Goal: Information Seeking & Learning: Learn about a topic

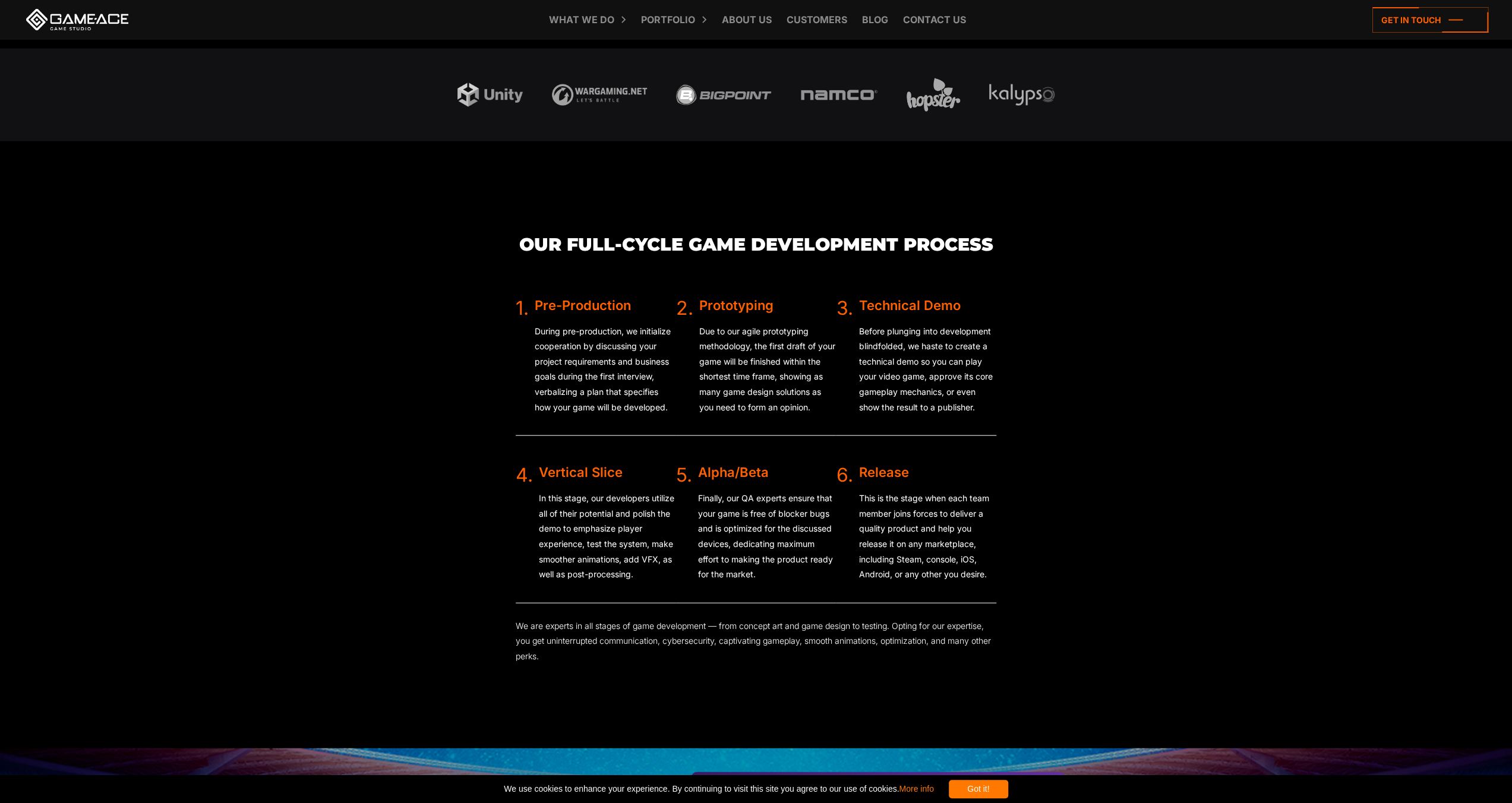
scroll to position [2613, 0]
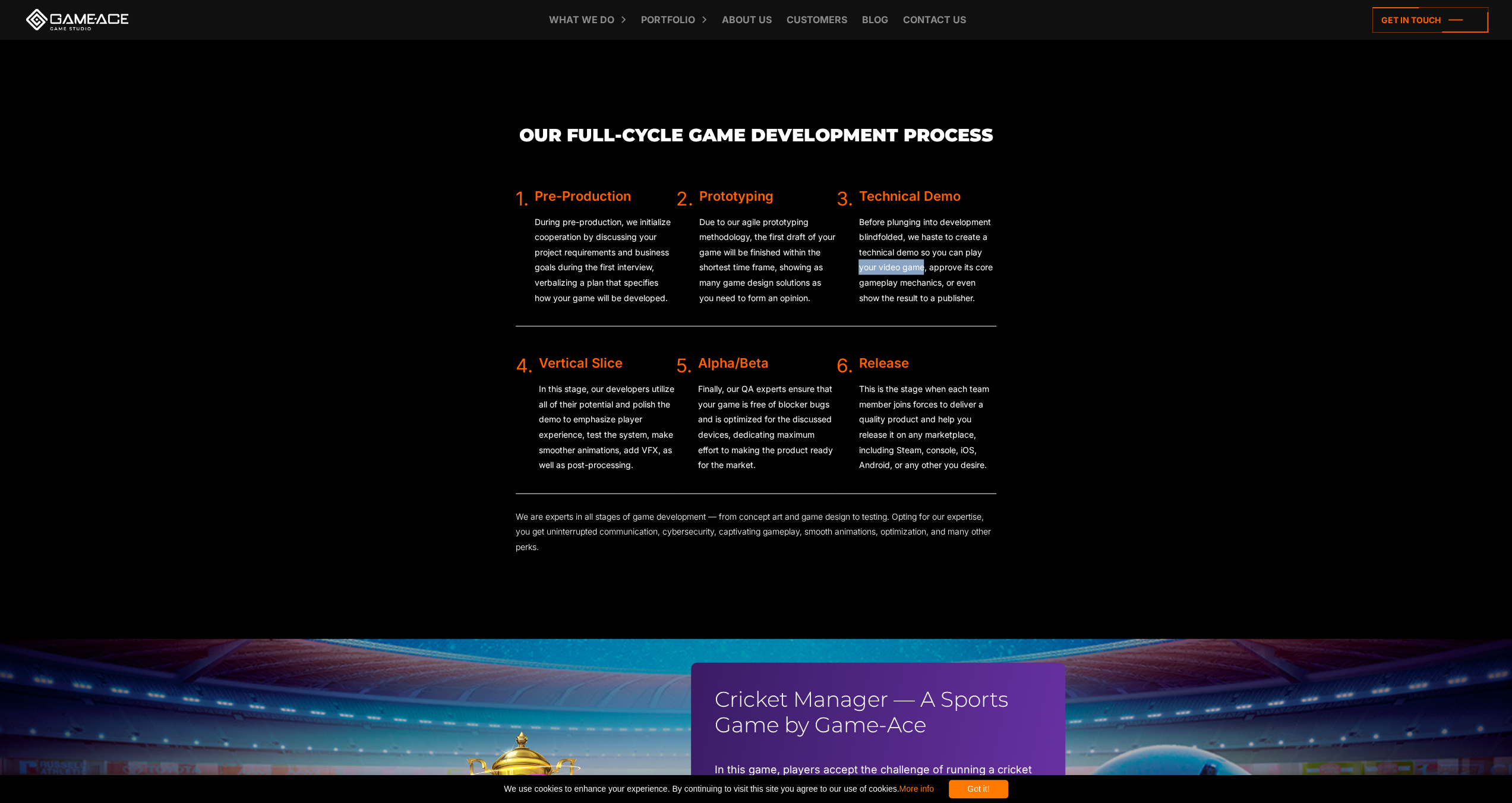
drag, startPoint x: 858, startPoint y: 269, endPoint x: 923, endPoint y: 269, distance: 65.0
click at [923, 269] on div "3. Technical Demo Before plunging into development blindfolded, we haste to cre…" at bounding box center [916, 253] width 160 height 128
click at [941, 290] on p "Before plunging into development blindfolded, we haste to create a technical de…" at bounding box center [927, 260] width 138 height 91
drag, startPoint x: 930, startPoint y: 271, endPoint x: 946, endPoint y: 289, distance: 24.1
click at [941, 289] on p "Before plunging into development blindfolded, we haste to create a technical de…" at bounding box center [927, 260] width 138 height 91
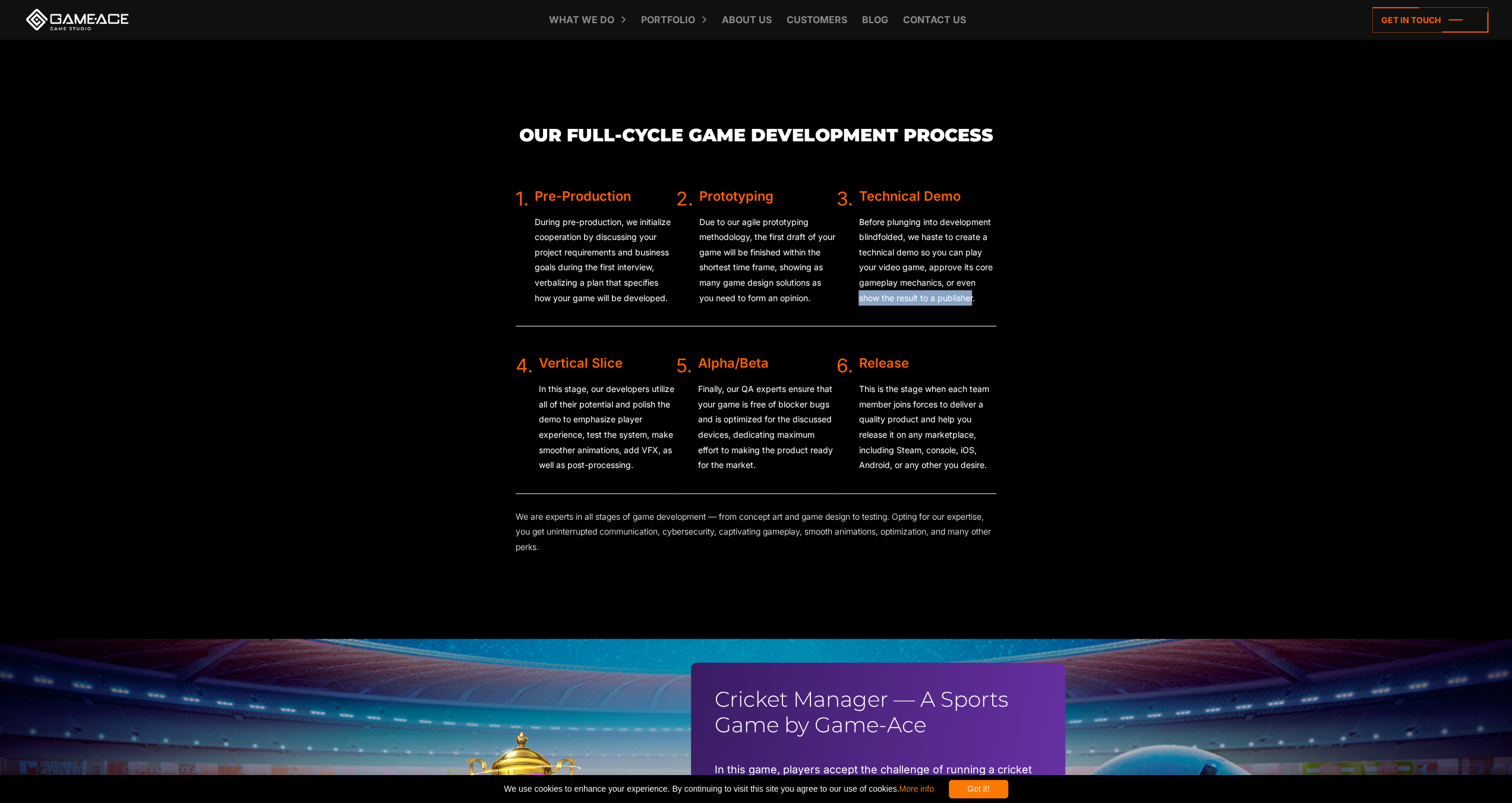
drag, startPoint x: 859, startPoint y: 299, endPoint x: 973, endPoint y: 304, distance: 114.1
click at [973, 304] on p "Before plunging into development blindfolded, we haste to create a technical de…" at bounding box center [927, 260] width 138 height 91
click at [971, 310] on div "Before plunging into development blindfolded, we haste to create a technical de…" at bounding box center [927, 260] width 138 height 115
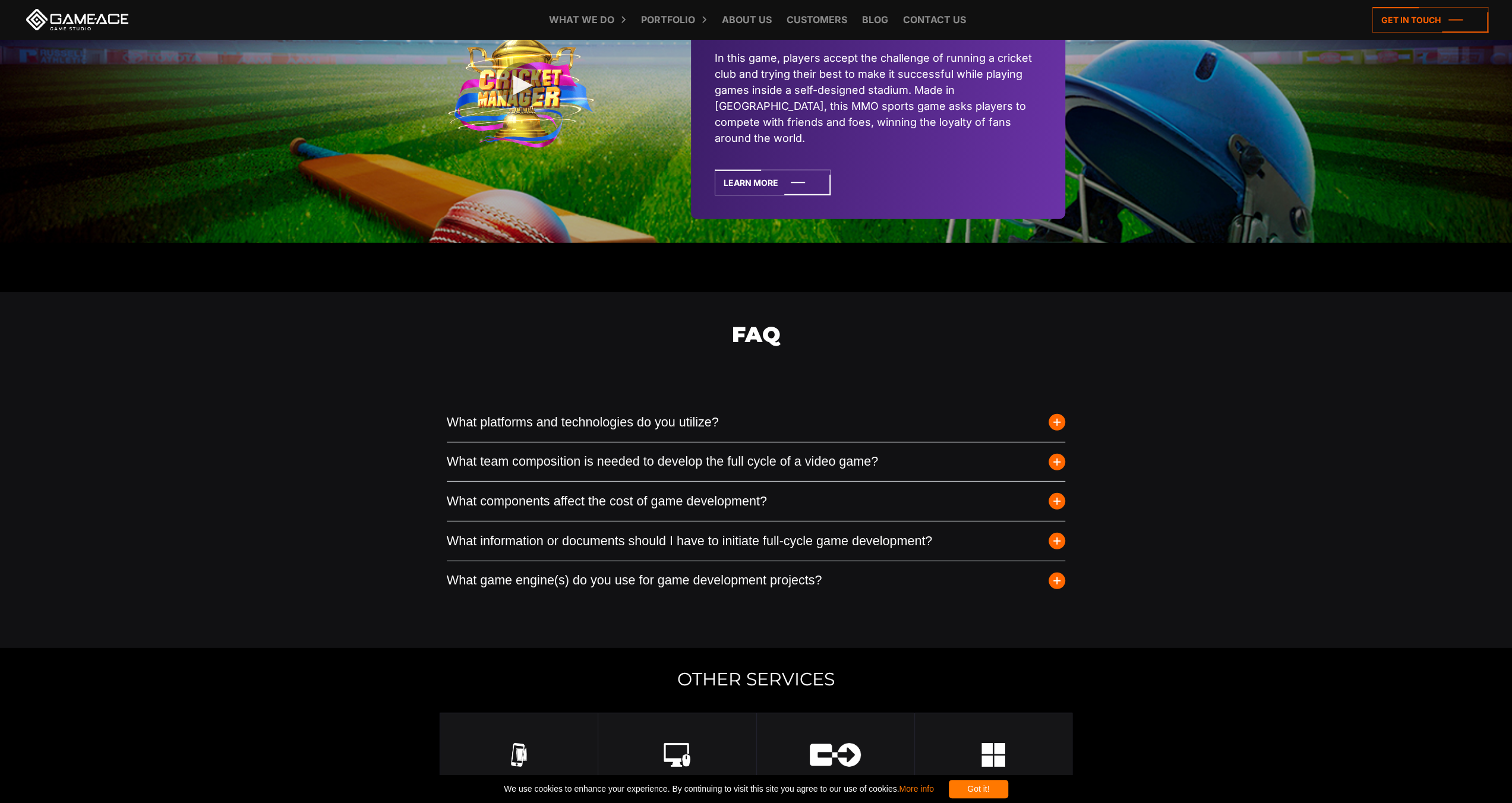
scroll to position [3326, 0]
click at [773, 485] on button "What components affect the cost of game development?" at bounding box center [756, 500] width 619 height 39
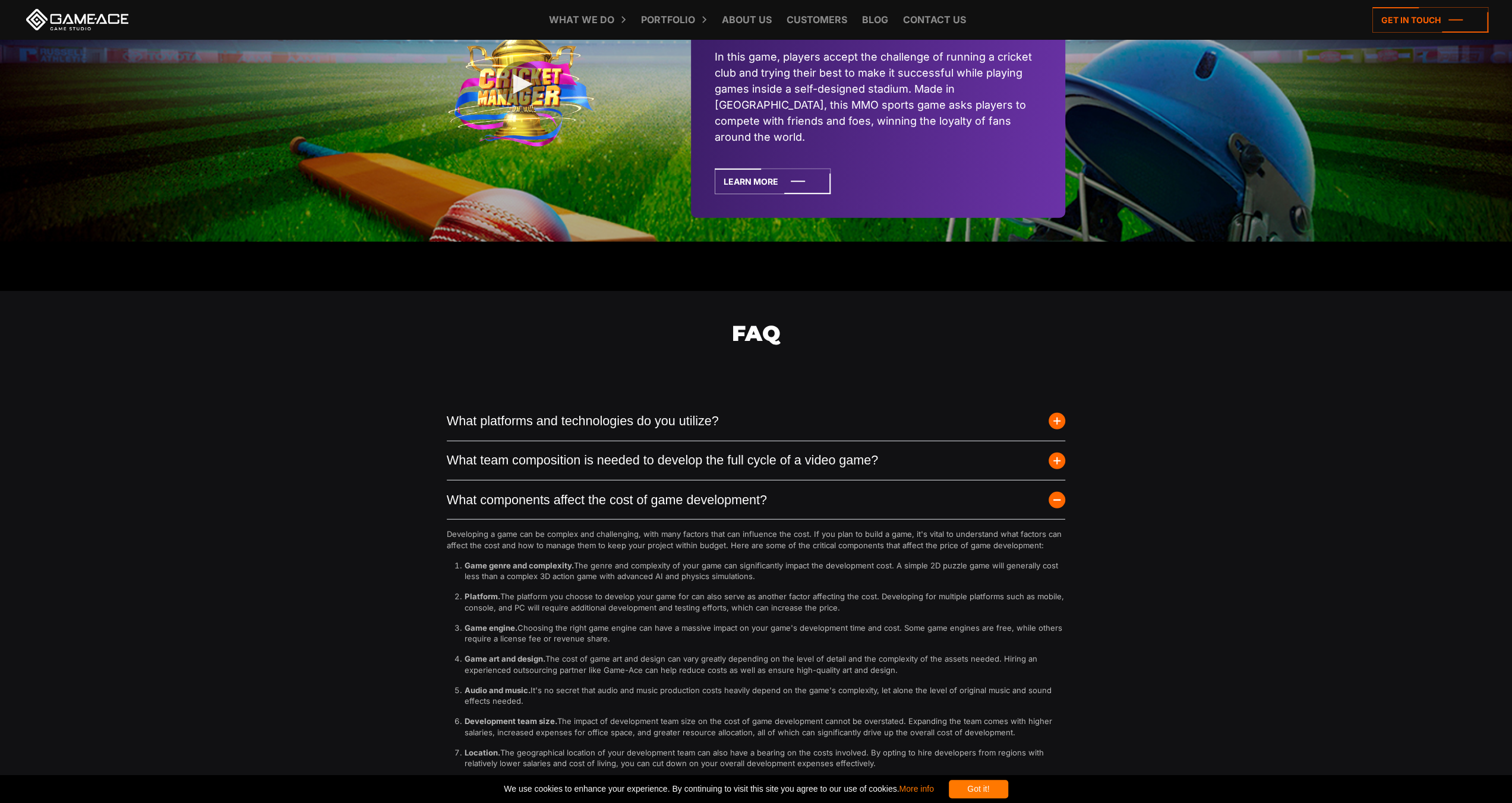
drag, startPoint x: 441, startPoint y: 484, endPoint x: 779, endPoint y: 483, distance: 338.0
click at [779, 483] on div "FAQ What platforms and technologies do you utilize? In our full-cycle game deve…" at bounding box center [756, 672] width 632 height 763
click at [1216, 441] on div "FAQ What platforms and technologies do you utilize? In our full-cycle game deve…" at bounding box center [756, 696] width 1512 height 810
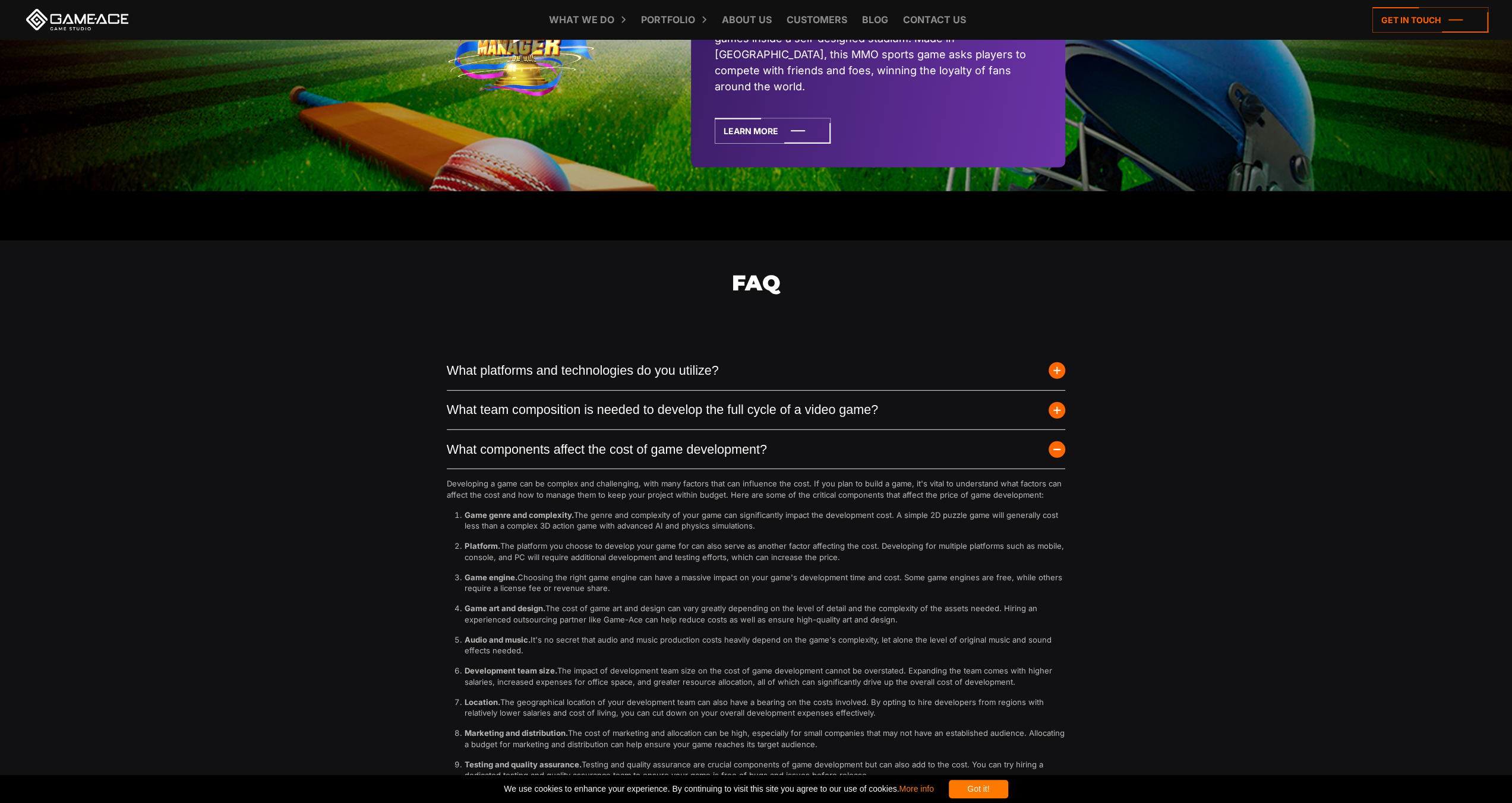
scroll to position [3385, 0]
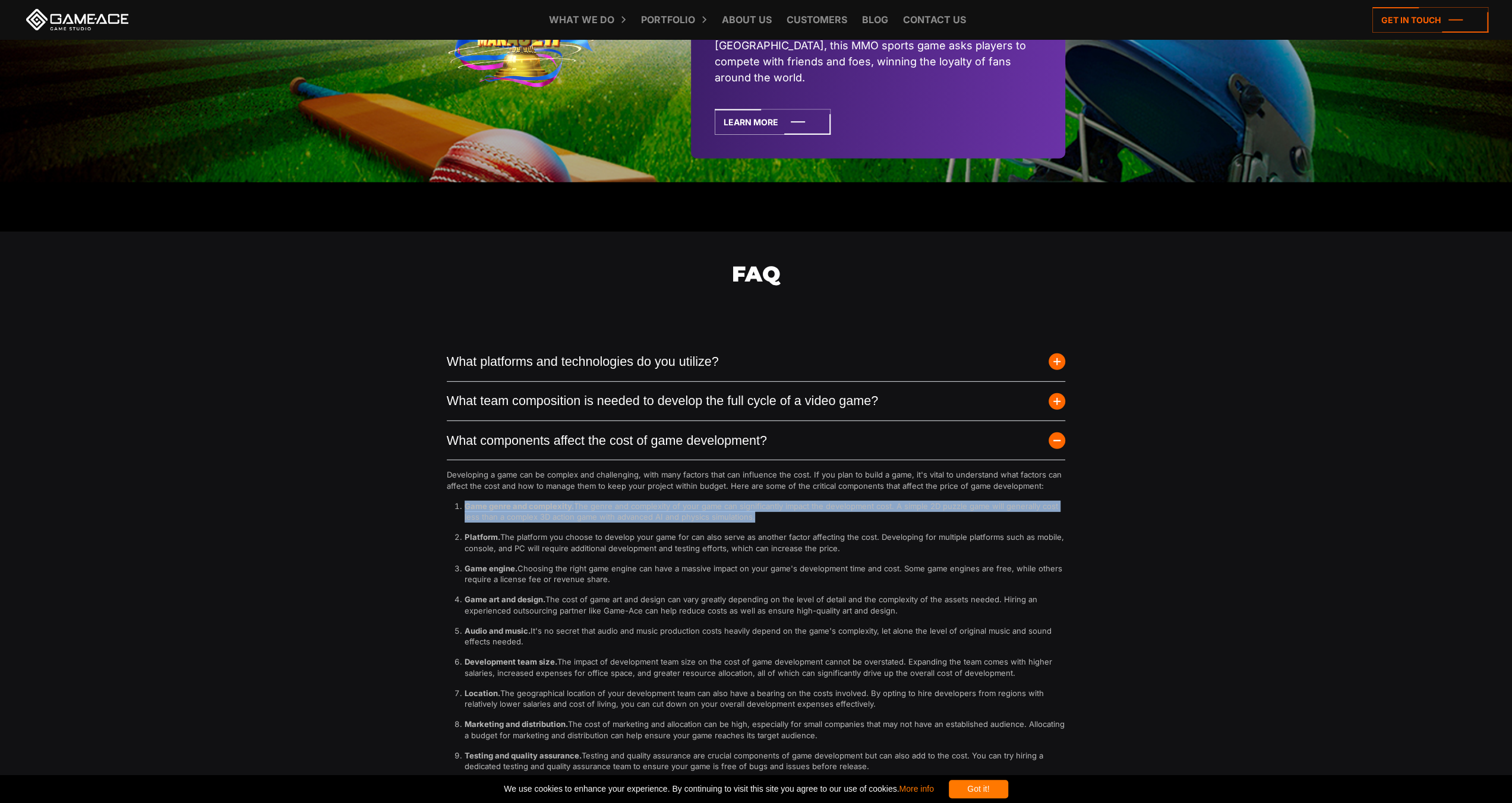
drag, startPoint x: 465, startPoint y: 490, endPoint x: 769, endPoint y: 509, distance: 304.6
click at [771, 510] on ol "Game genre and complexity. The genre and complexity of your game can significan…" at bounding box center [756, 652] width 619 height 303
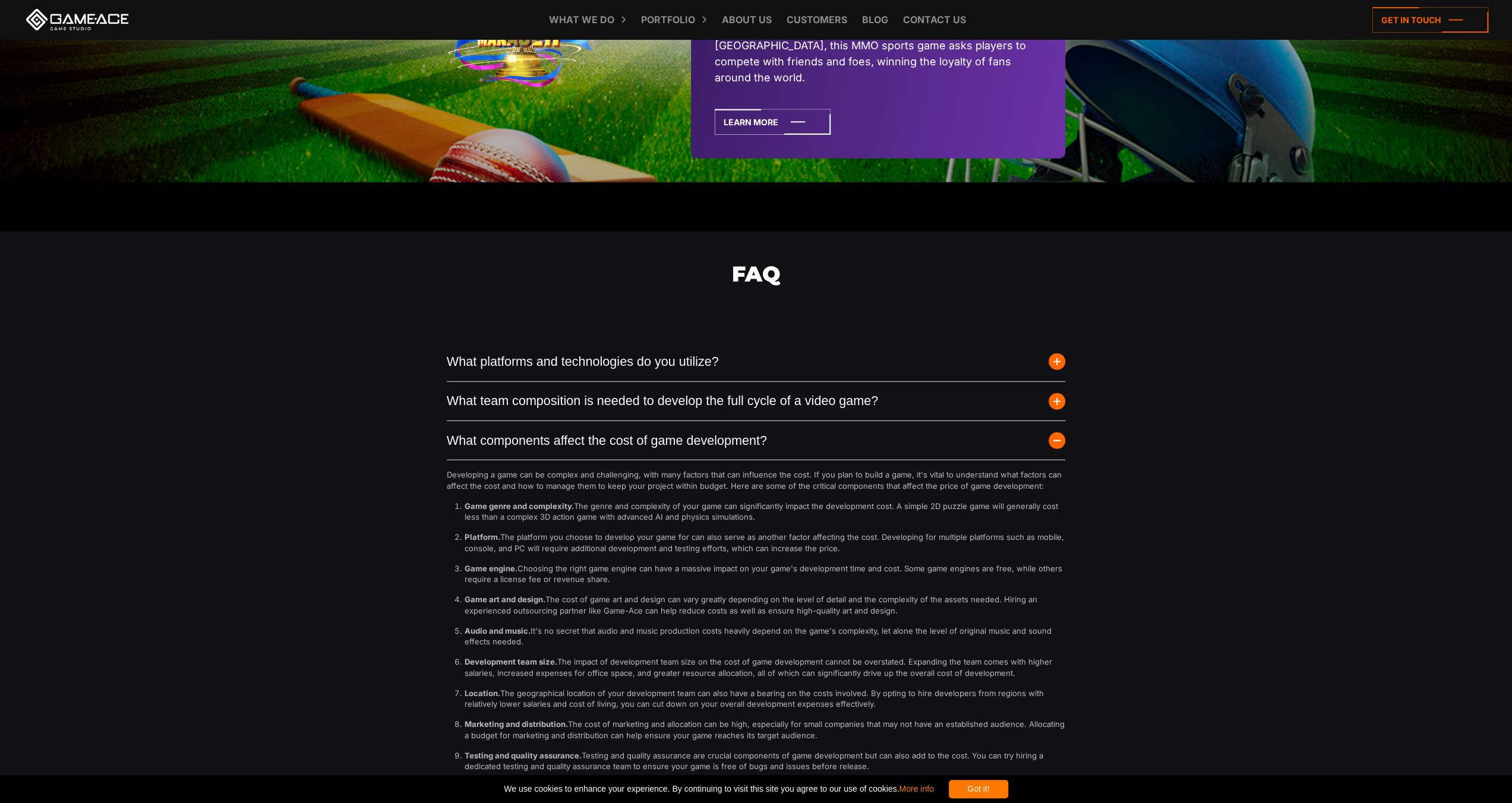
click at [526, 532] on p "Platform. The platform you choose to develop your game for can also serve as an…" at bounding box center [765, 543] width 601 height 23
drag, startPoint x: 463, startPoint y: 518, endPoint x: 845, endPoint y: 528, distance: 382.1
click at [845, 532] on li "Platform. The platform you choose to develop your game for can also serve as an…" at bounding box center [765, 543] width 601 height 23
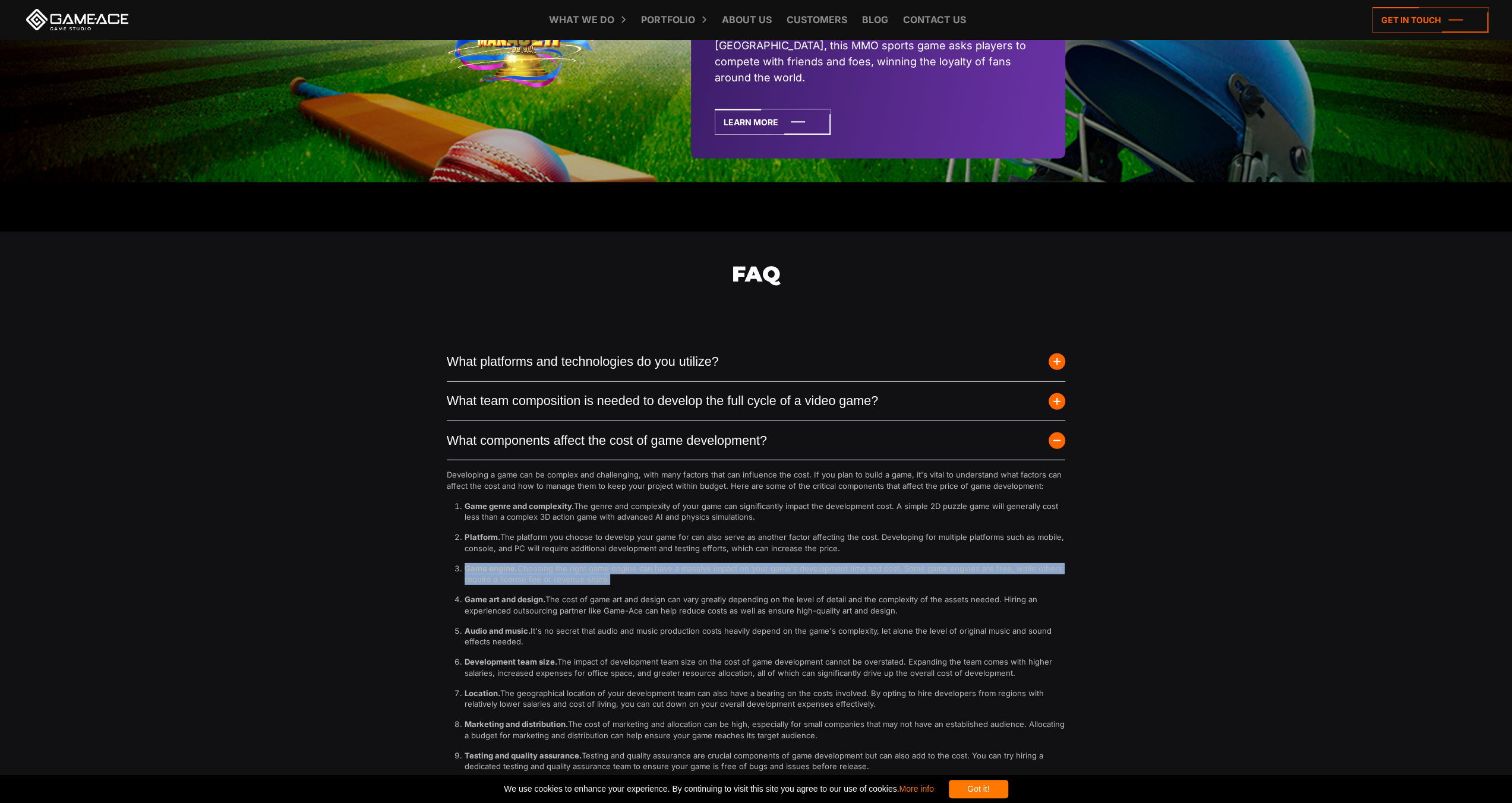
drag, startPoint x: 465, startPoint y: 550, endPoint x: 602, endPoint y: 568, distance: 138.2
click at [605, 568] on ol "Game genre and complexity. The genre and complexity of your game can significan…" at bounding box center [756, 652] width 619 height 303
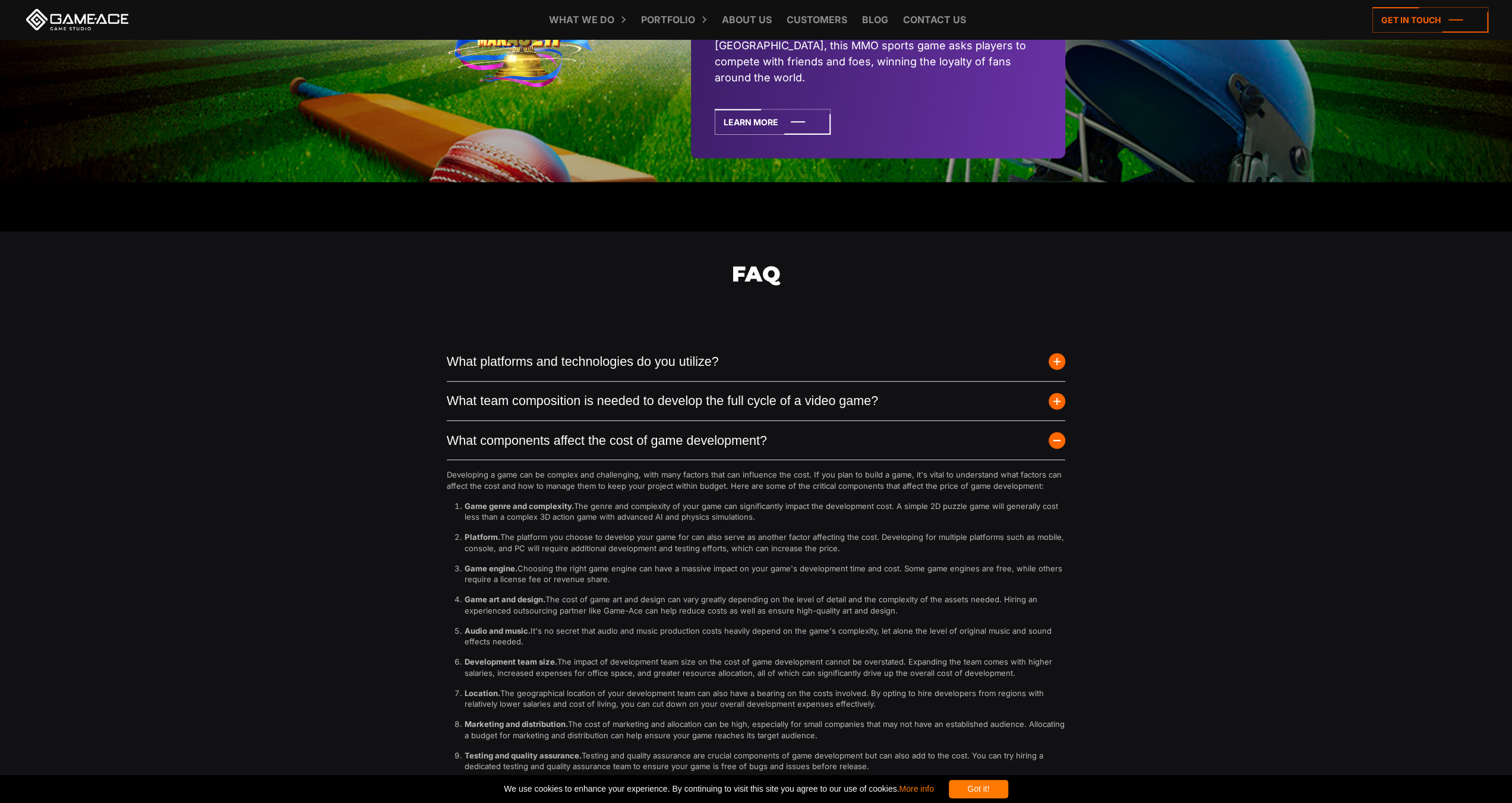
click at [474, 596] on p "Game art and design. The cost of game art and design can vary greatly depending…" at bounding box center [765, 605] width 601 height 23
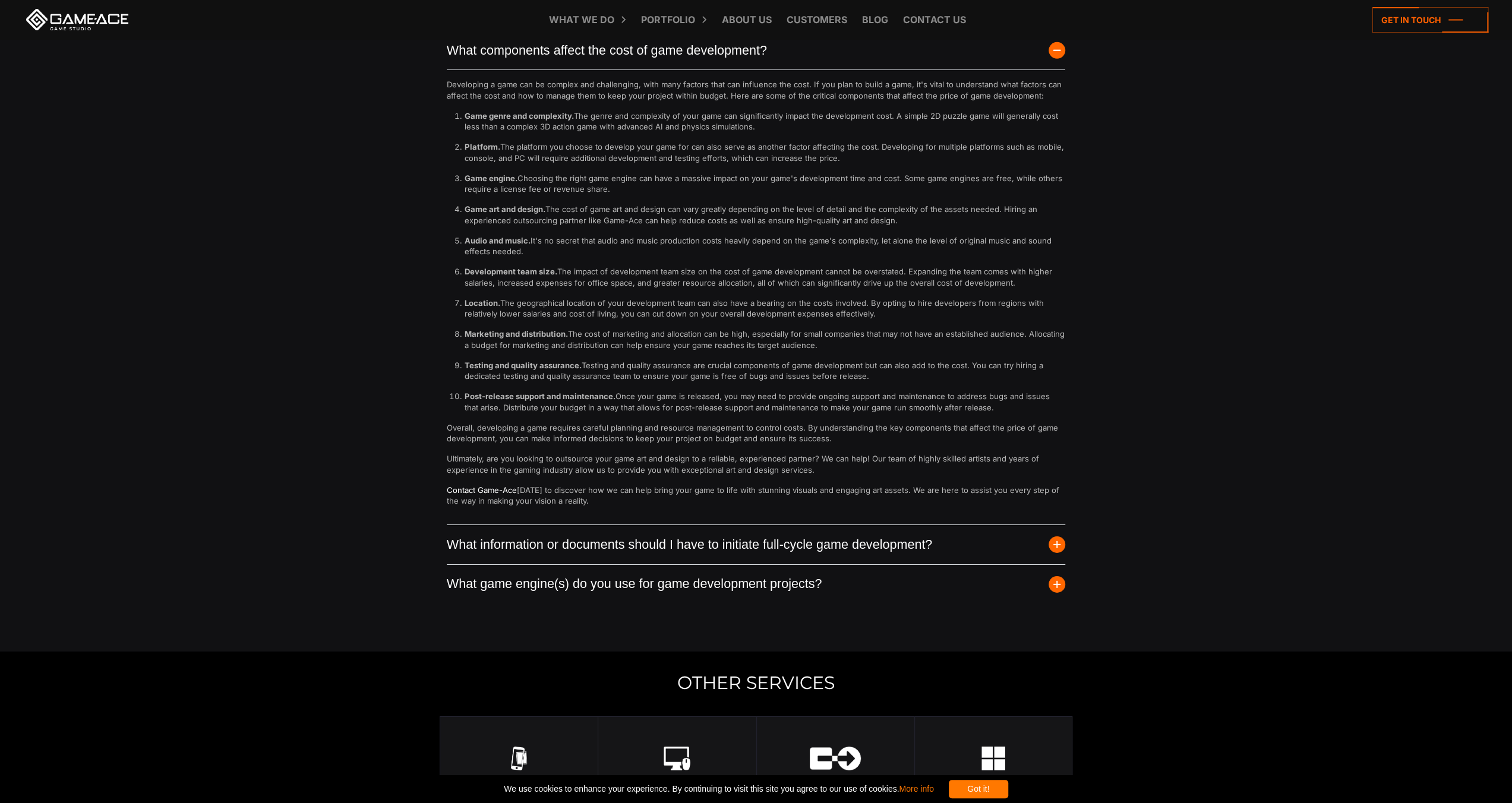
scroll to position [3801, 0]
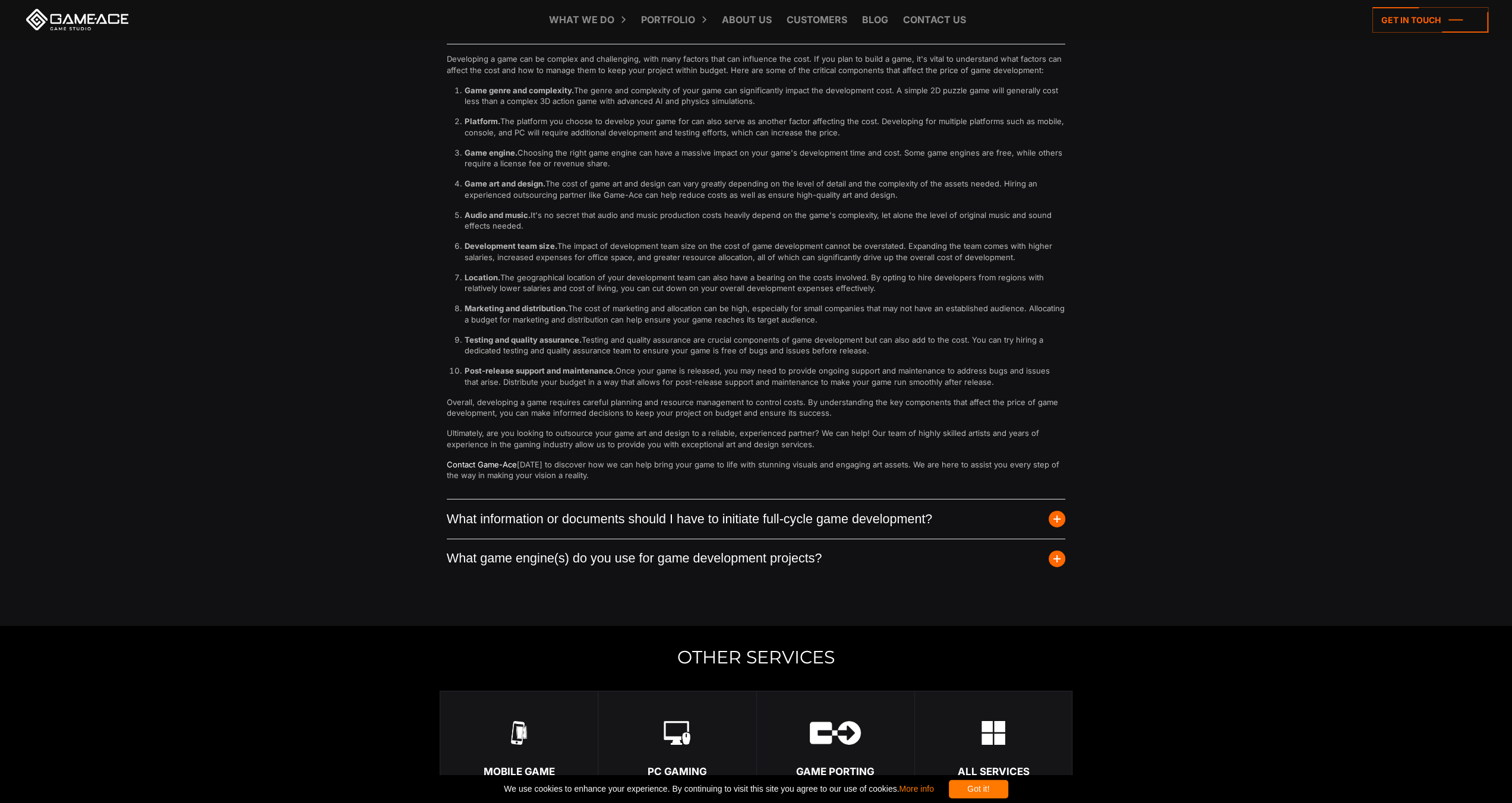
click at [522, 510] on button "What information or documents should I have to initiate full-cycle game develop…" at bounding box center [756, 519] width 619 height 39
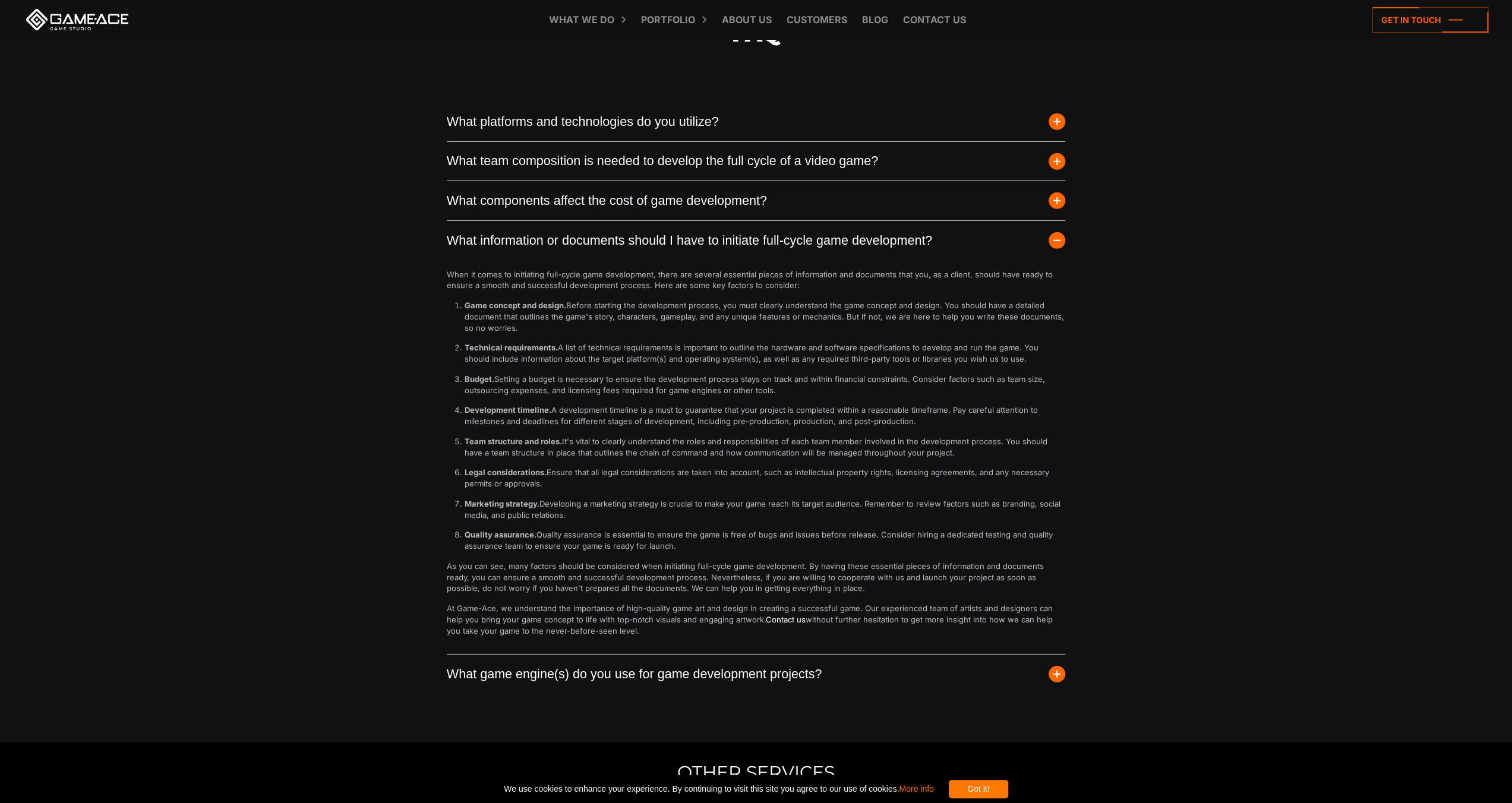
scroll to position [3623, 0]
click at [548, 231] on button "What information or documents should I have to initiate full-cycle game develop…" at bounding box center [756, 243] width 619 height 39
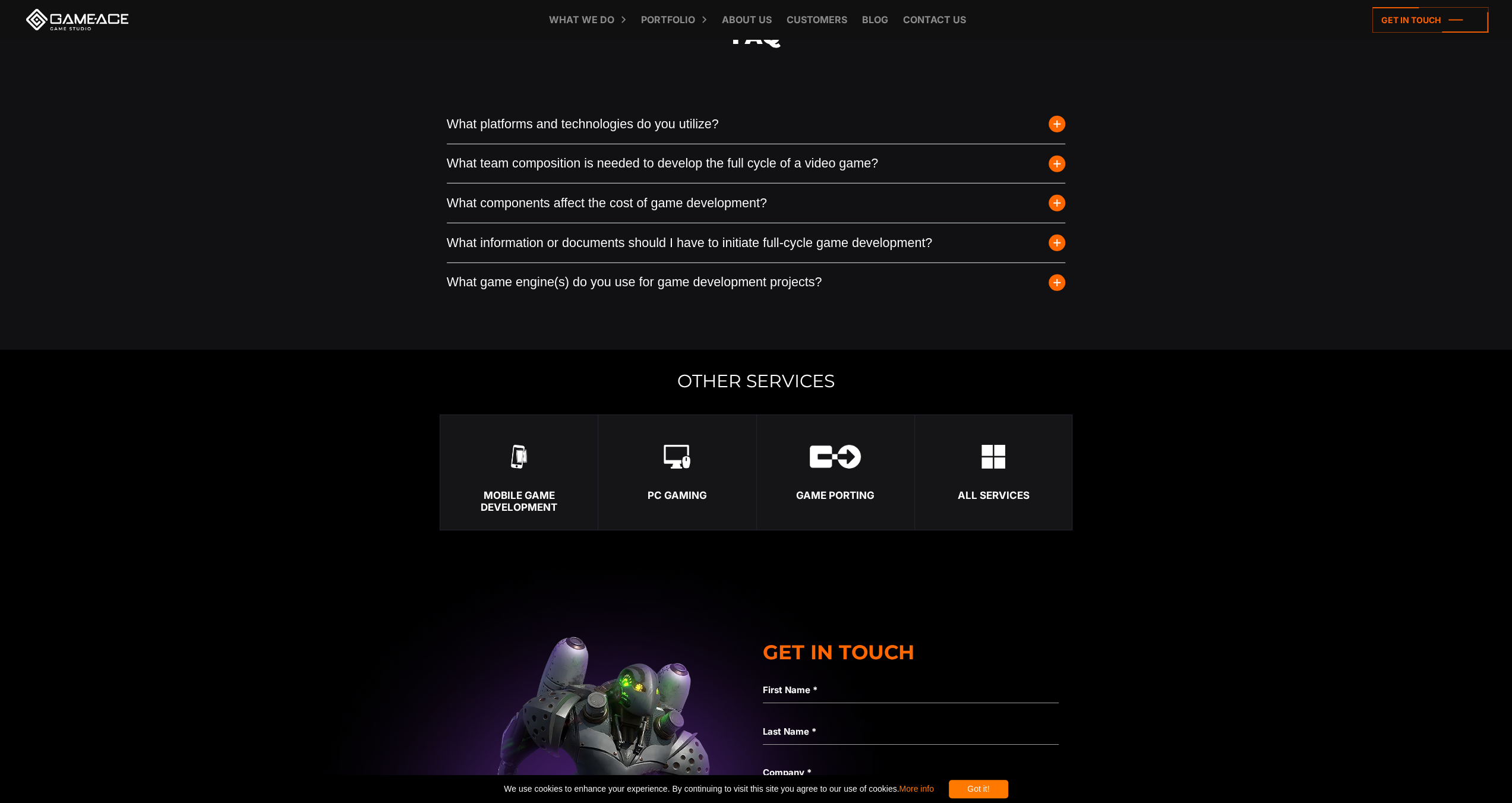
click at [567, 265] on button "What game engine(s) do you use for game development projects?" at bounding box center [756, 282] width 619 height 39
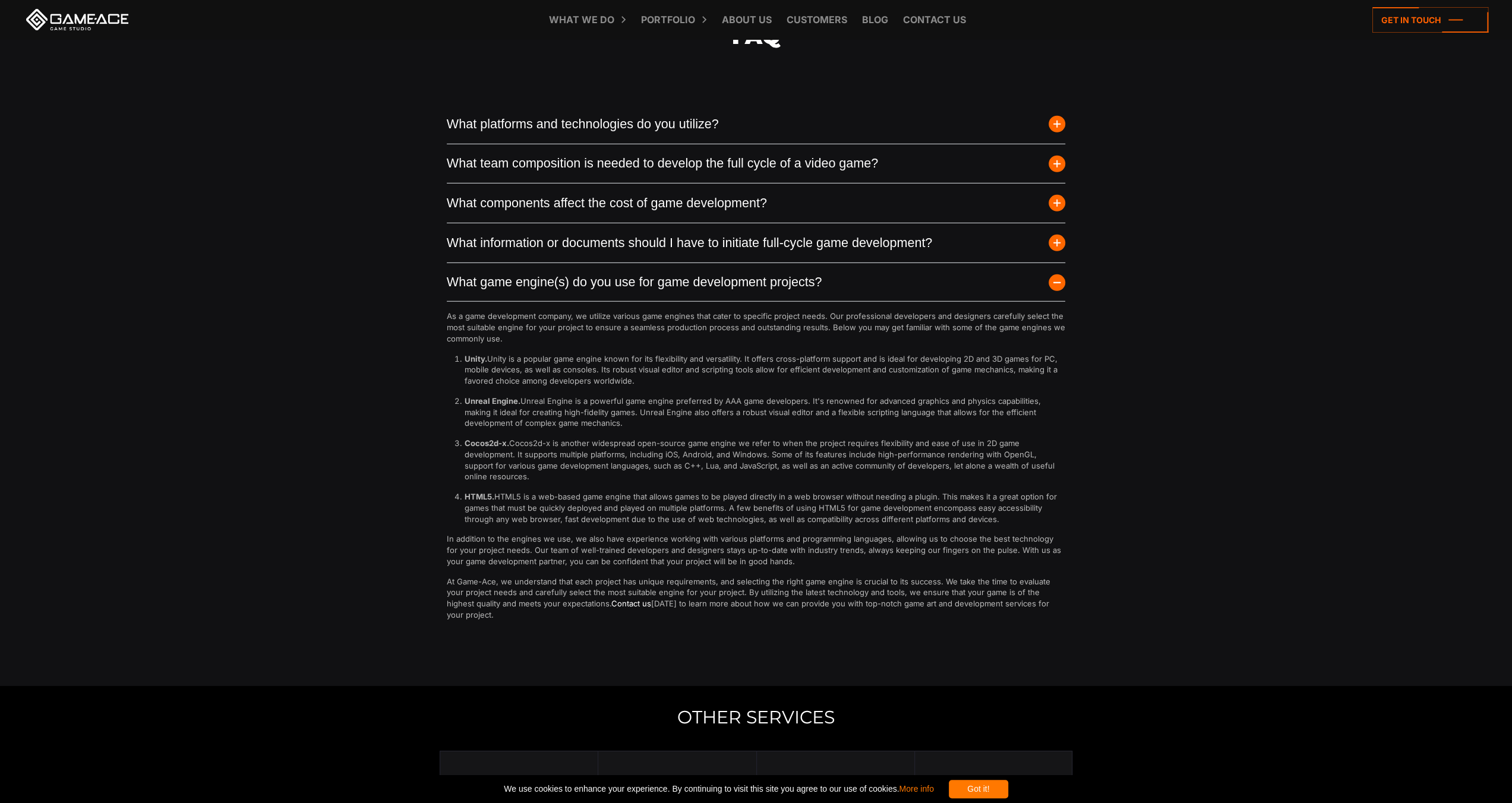
drag, startPoint x: 463, startPoint y: 338, endPoint x: 642, endPoint y: 362, distance: 180.6
click at [642, 362] on li "Unity. Unity is a popular game engine known for its flexibility and versatility…" at bounding box center [765, 370] width 601 height 34
click at [500, 395] on p "Unreal Engine. Unreal Engine is a powerful game engine preferred by AAA game de…" at bounding box center [765, 412] width 601 height 34
drag, startPoint x: 463, startPoint y: 379, endPoint x: 633, endPoint y: 408, distance: 172.5
click at [633, 408] on li "Unreal Engine. Unreal Engine is a powerful game engine preferred by AAA game de…" at bounding box center [765, 412] width 601 height 34
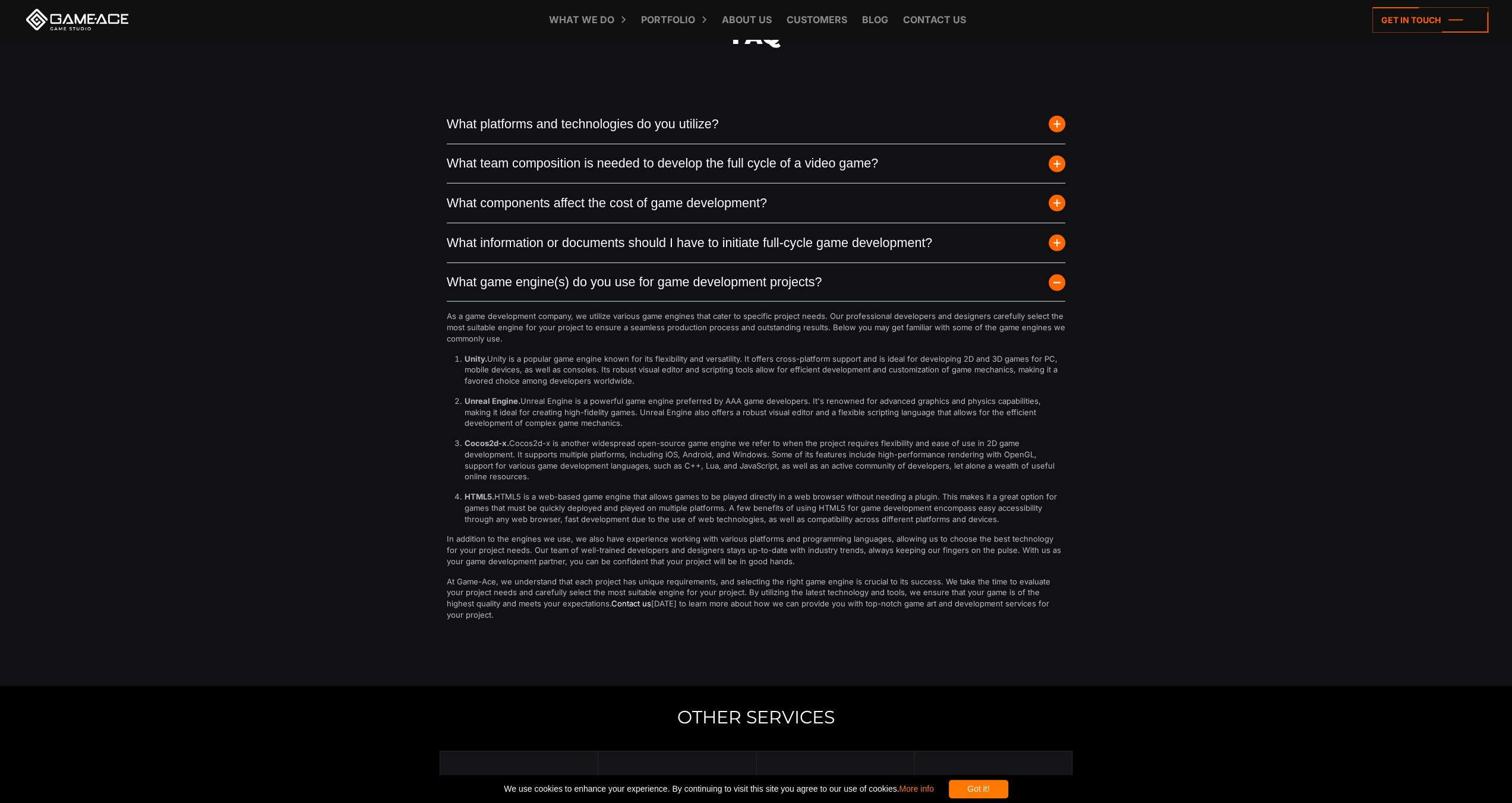
click at [901, 438] on p "Cocos2d-x. Cocos2d-x is another widespread open-source game engine we refer to …" at bounding box center [765, 460] width 601 height 44
click at [903, 278] on button "What game engine(s) do you use for game development projects?" at bounding box center [756, 282] width 619 height 39
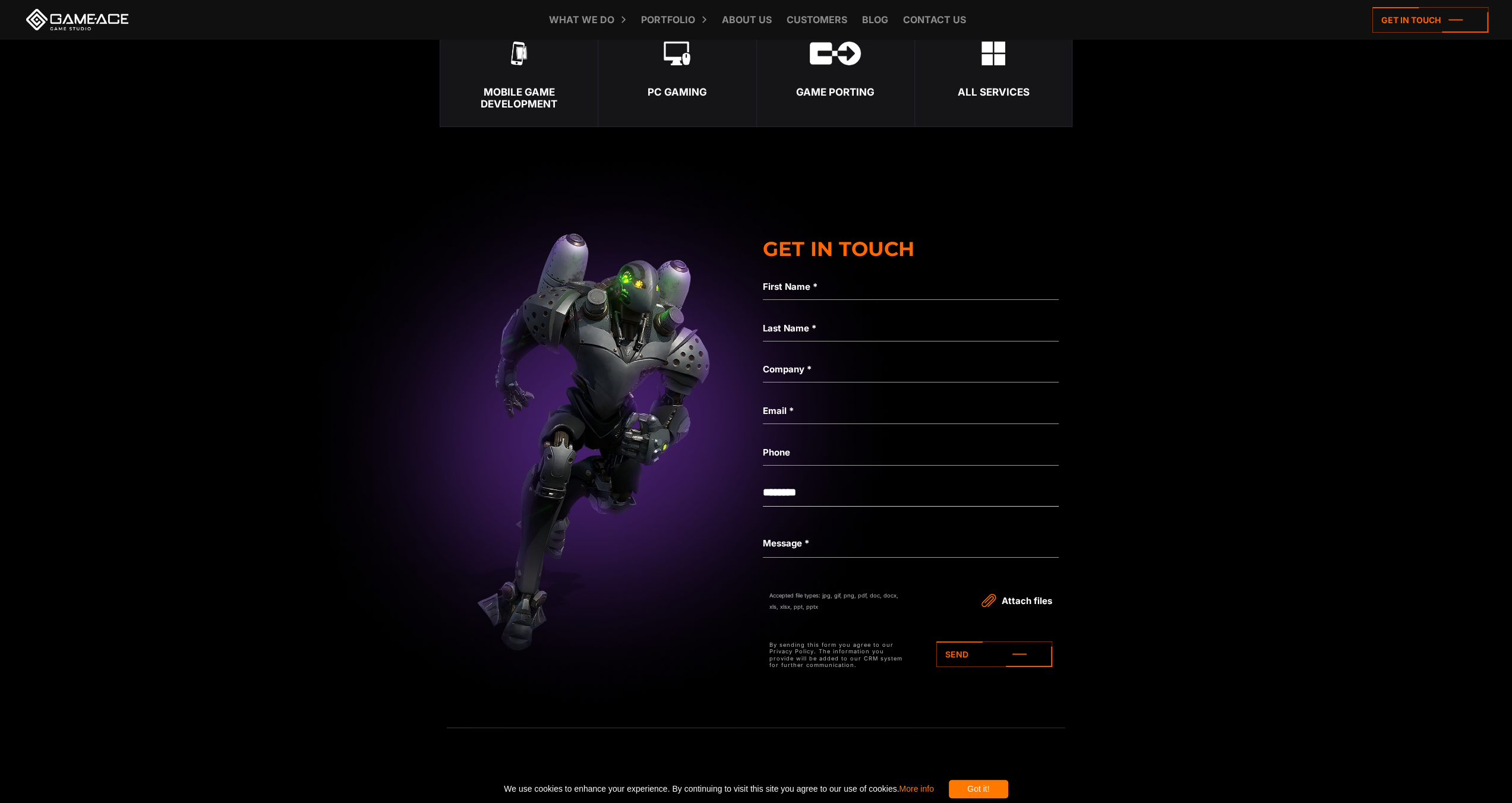
scroll to position [4020, 0]
